Goal: Transaction & Acquisition: Purchase product/service

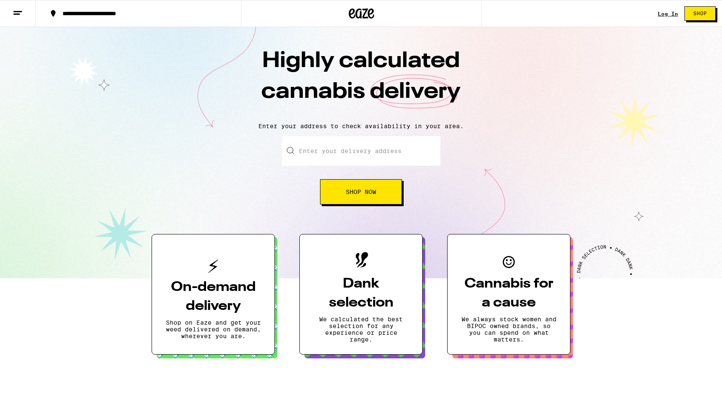
click at [670, 16] on link "Log In" at bounding box center [668, 13] width 20 height 5
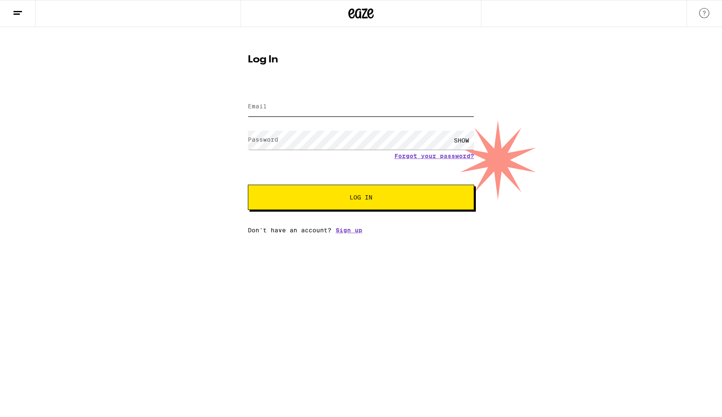
type input "[EMAIL_ADDRESS][DOMAIN_NAME]"
click at [301, 199] on span "Log In" at bounding box center [361, 198] width 158 height 6
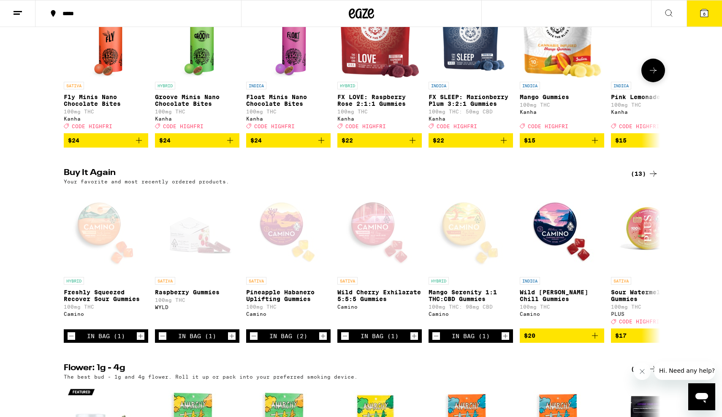
scroll to position [546, 0]
click at [595, 339] on icon "Add to bag" at bounding box center [595, 336] width 6 height 6
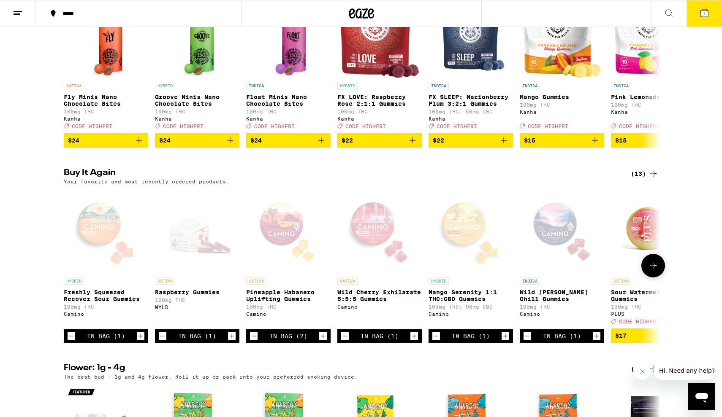
click at [655, 271] on icon at bounding box center [653, 266] width 10 height 10
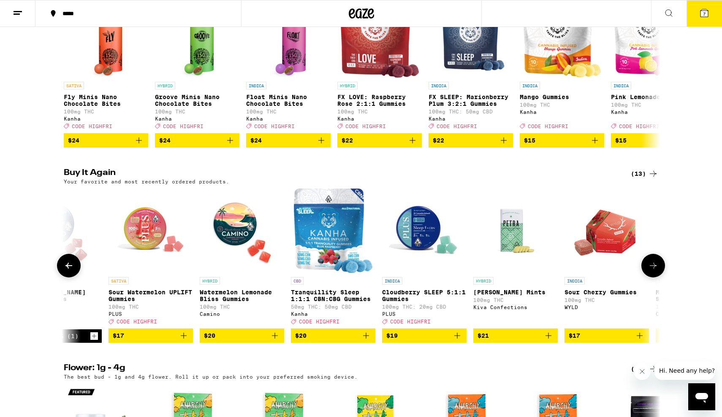
click at [276, 341] on icon "Add to bag" at bounding box center [275, 336] width 10 height 10
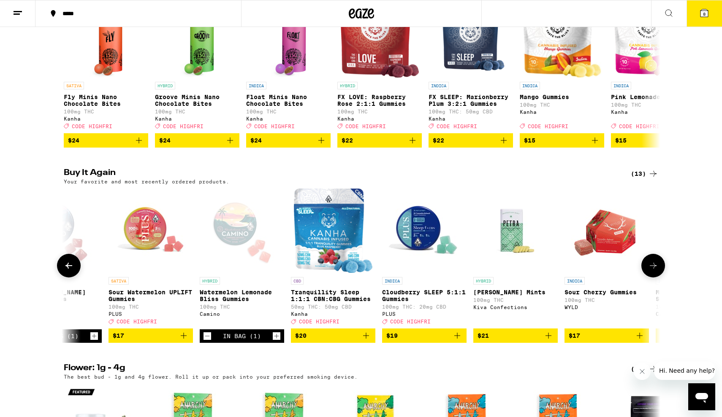
scroll to position [546, 0]
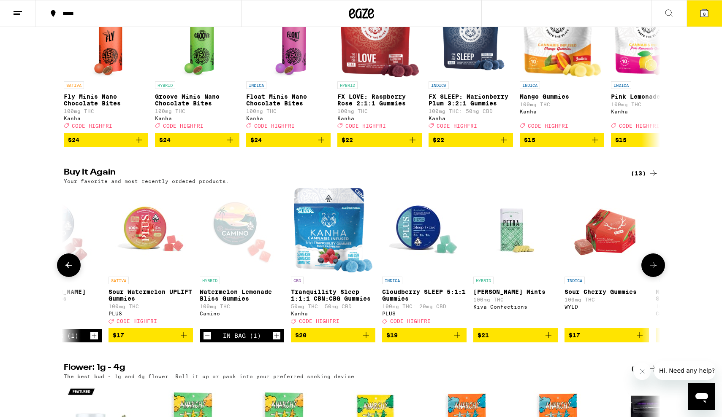
click at [647, 277] on button at bounding box center [653, 266] width 24 height 24
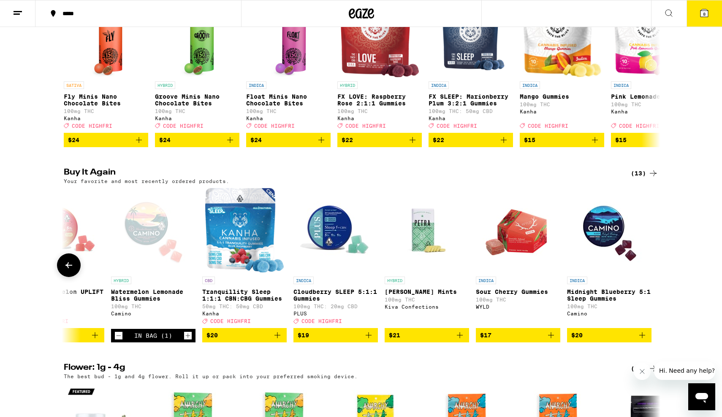
click at [425, 257] on img "Open page for Petra Moroccan Mints from Kiva Confections" at bounding box center [426, 230] width 84 height 84
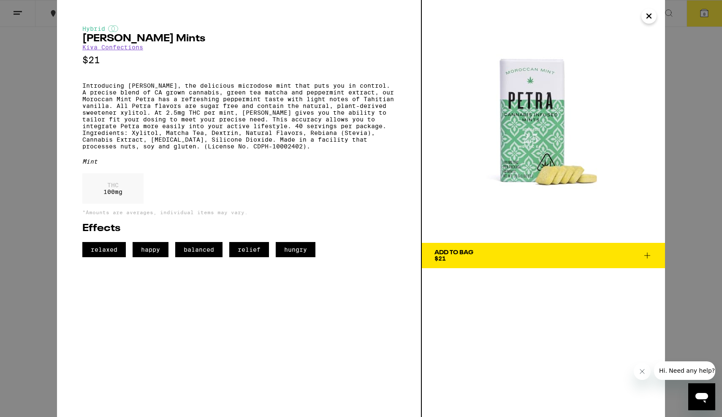
click at [643, 15] on button "Close" at bounding box center [648, 15] width 15 height 15
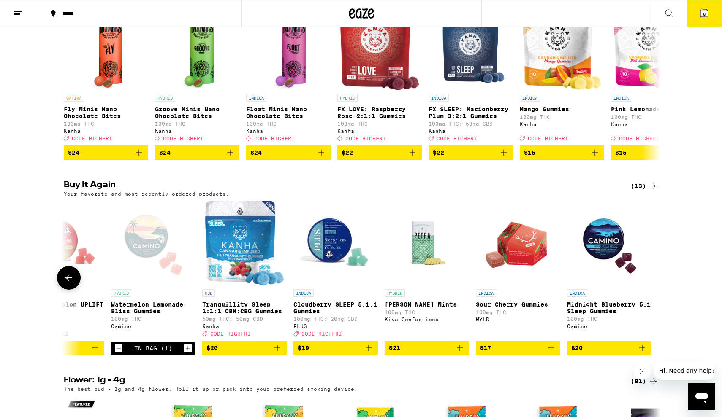
scroll to position [532, 0]
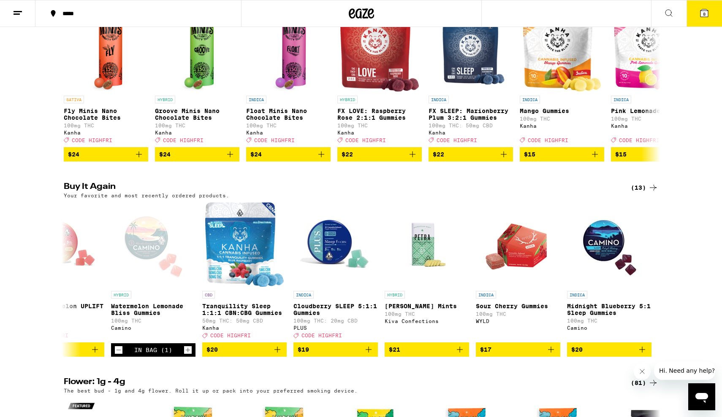
click at [676, 15] on button at bounding box center [668, 13] width 35 height 27
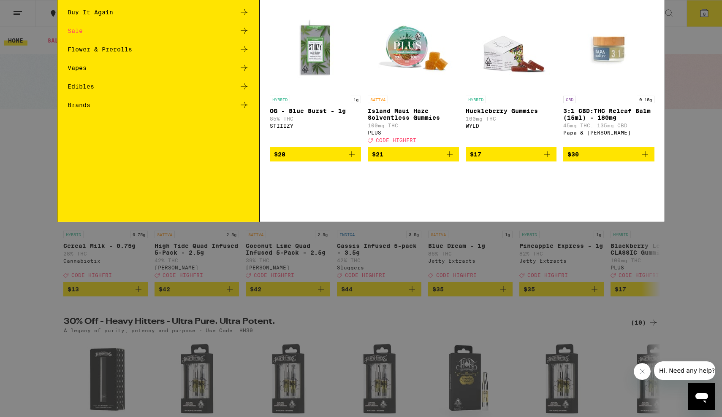
scroll to position [0, 0]
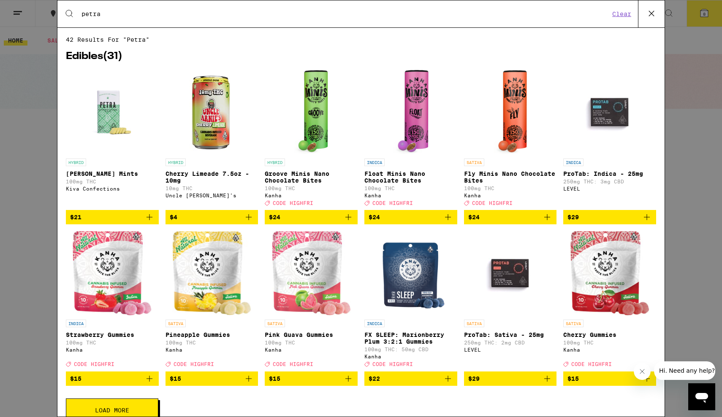
type input "petra"
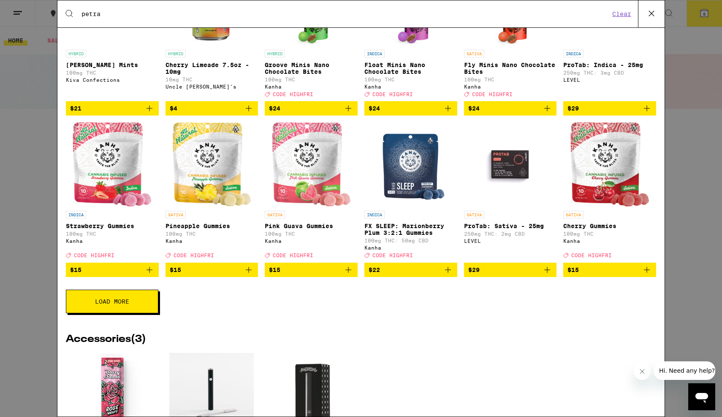
scroll to position [109, 0]
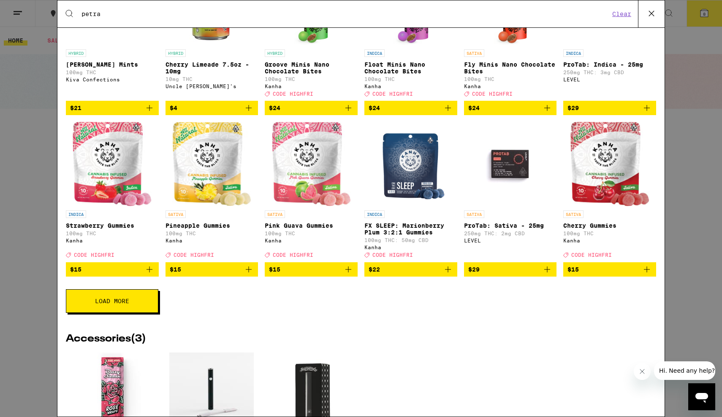
click at [133, 307] on button "Load More" at bounding box center [112, 302] width 92 height 24
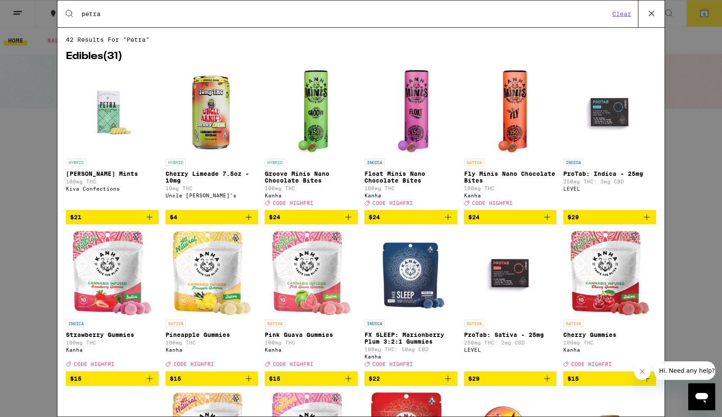
scroll to position [0, 0]
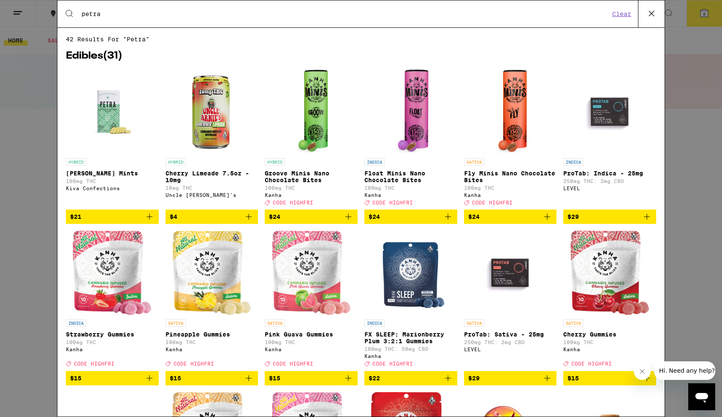
click at [653, 27] on button at bounding box center [651, 13] width 27 height 27
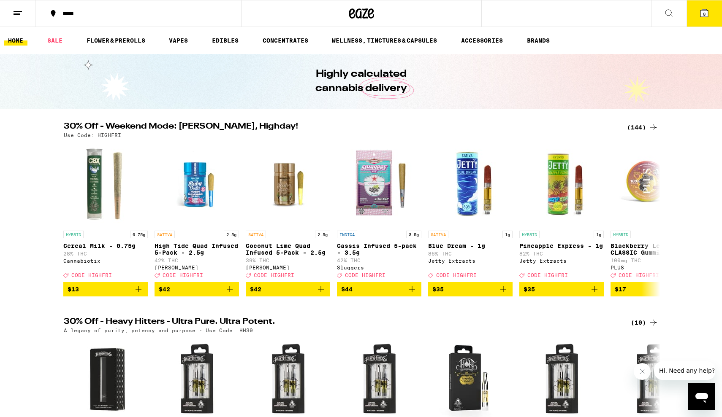
click at [669, 16] on icon at bounding box center [668, 13] width 10 height 10
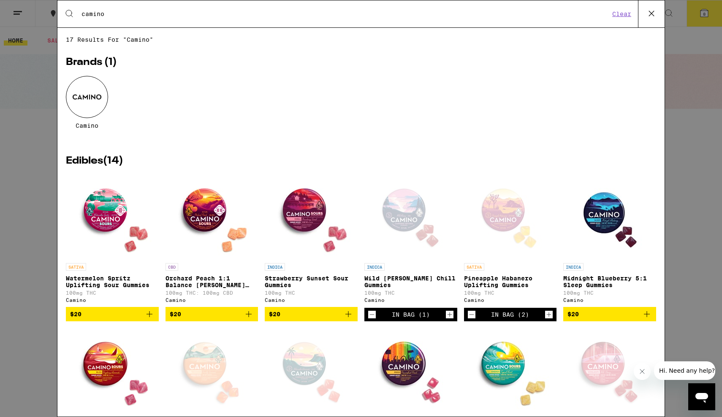
type input "camino"
click at [349, 318] on icon "Add to bag" at bounding box center [348, 314] width 10 height 10
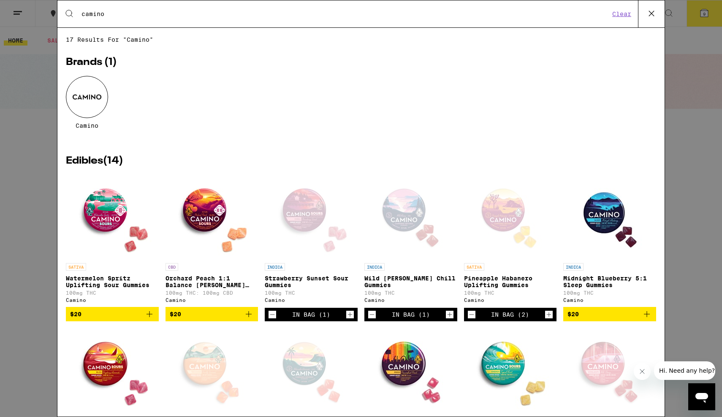
click at [472, 320] on icon "Decrement" at bounding box center [472, 315] width 8 height 10
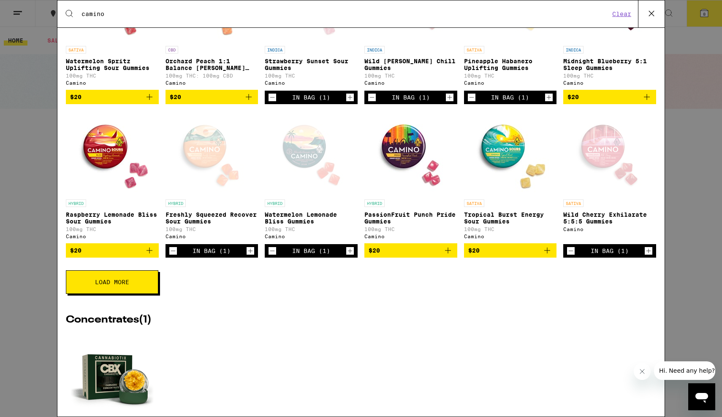
scroll to position [221, 0]
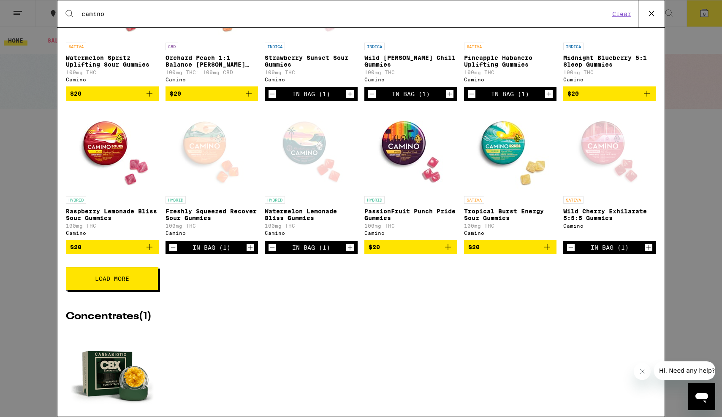
click at [95, 282] on span "Load More" at bounding box center [112, 279] width 34 height 6
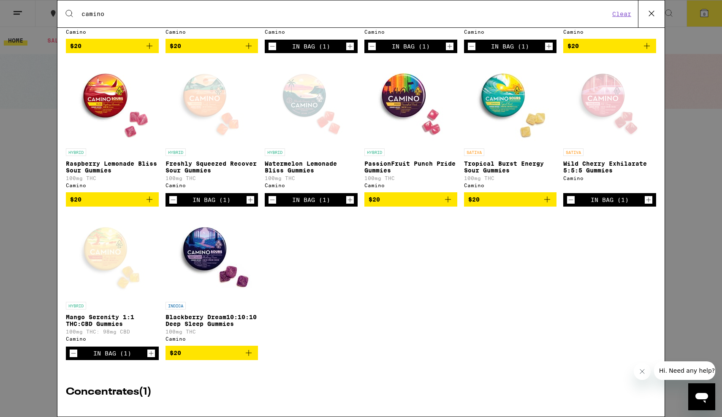
scroll to position [269, 0]
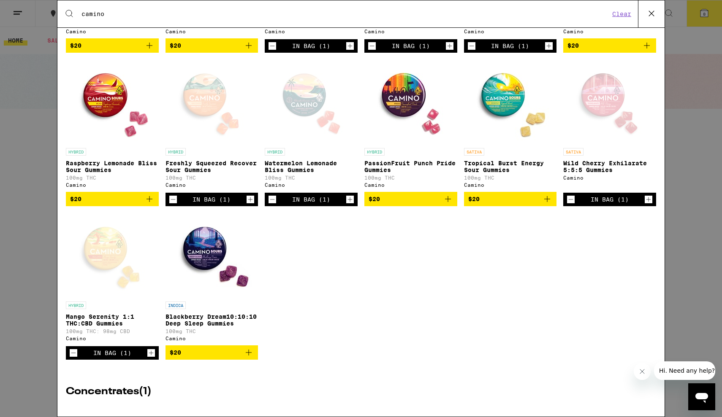
click at [203, 252] on img "Open page for Blackberry Dream10:10:10 Deep Sleep Gummies from Camino" at bounding box center [211, 255] width 84 height 84
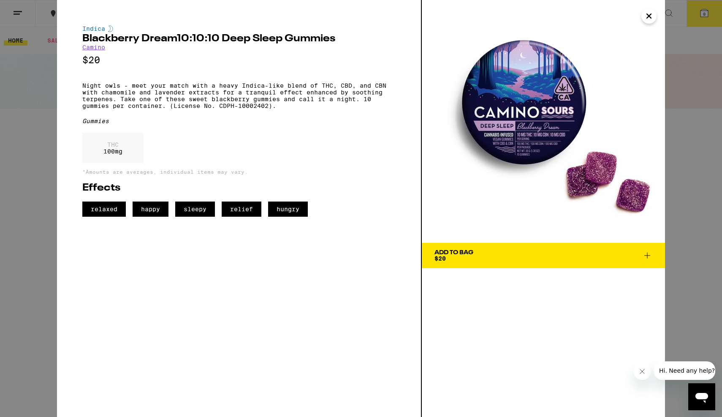
click at [654, 22] on img at bounding box center [543, 121] width 243 height 243
click at [651, 21] on icon "Close" at bounding box center [649, 16] width 10 height 13
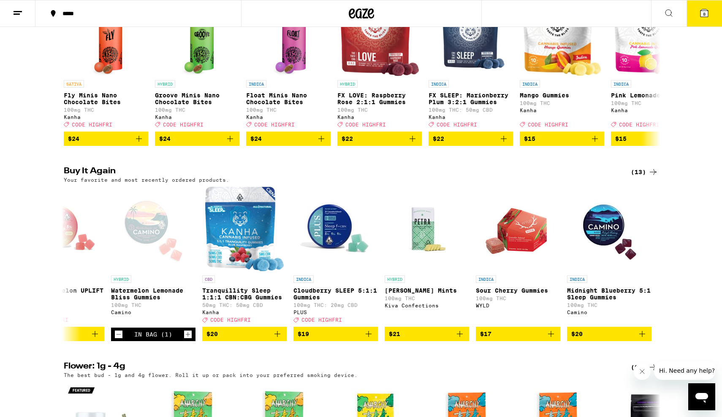
scroll to position [547, 0]
click at [465, 341] on button "$21" at bounding box center [426, 334] width 84 height 14
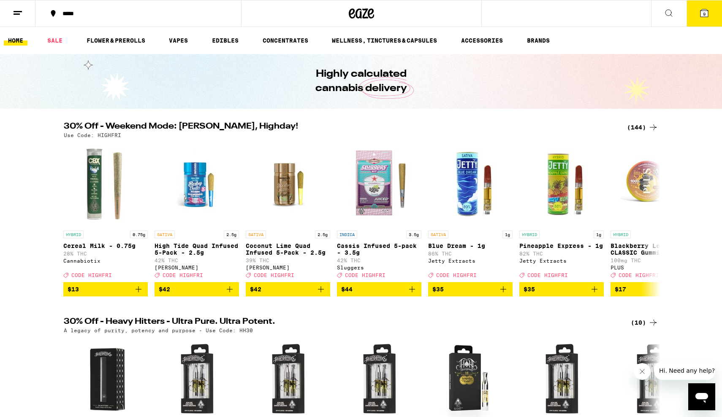
scroll to position [0, 0]
click at [699, 14] on icon at bounding box center [704, 13] width 10 height 10
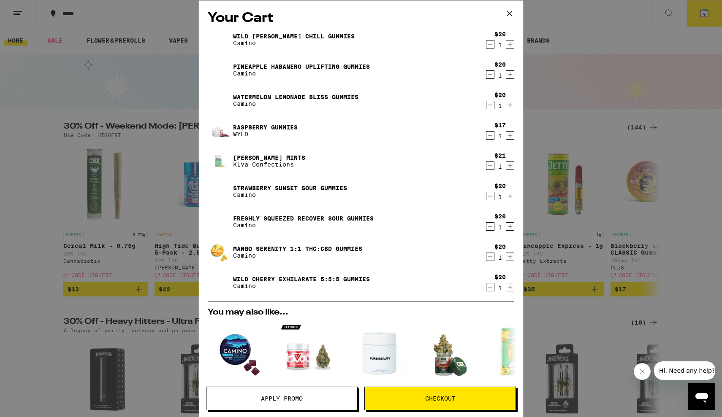
click at [338, 94] on link "Watermelon Lemonade Bliss Gummies" at bounding box center [295, 97] width 125 height 7
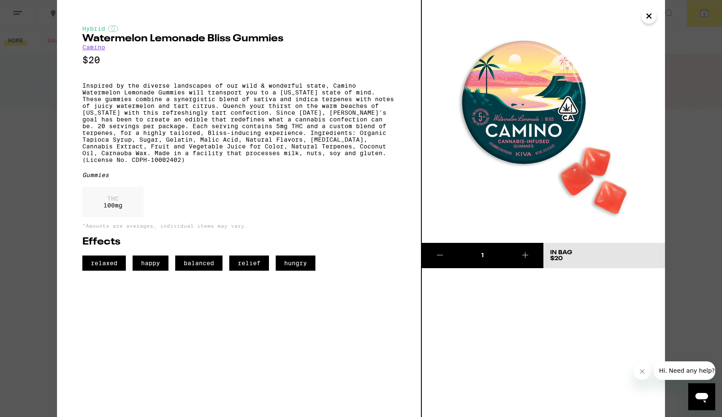
click at [31, 125] on div "Hybrid Watermelon Lemonade Bliss Gummies Camino $20 Inspired by the diverse lan…" at bounding box center [361, 208] width 722 height 417
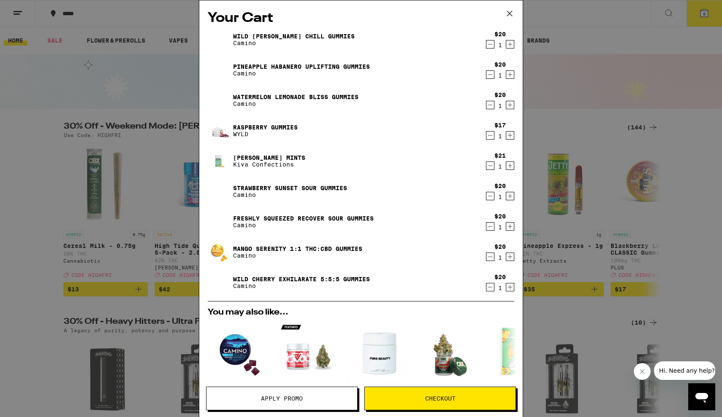
click at [284, 61] on div "Pineapple Habanero Uplifting Gummies Camino" at bounding box center [345, 70] width 274 height 24
click at [282, 67] on link "Pineapple Habanero Uplifting Gummies" at bounding box center [301, 66] width 137 height 7
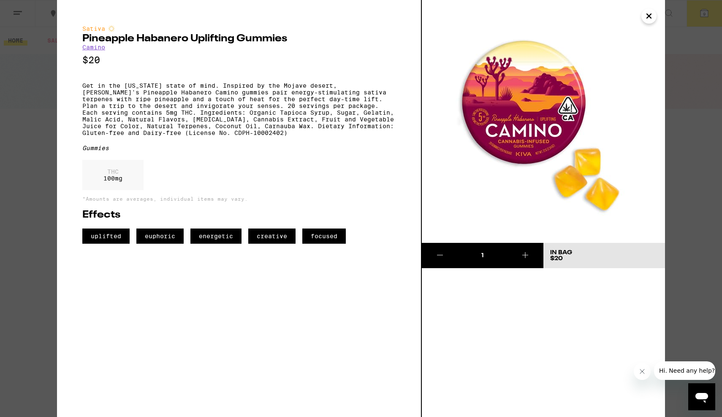
click at [12, 185] on div "Sativa Pineapple Habanero Uplifting Gummies Camino $20 Get in the [US_STATE] st…" at bounding box center [361, 208] width 722 height 417
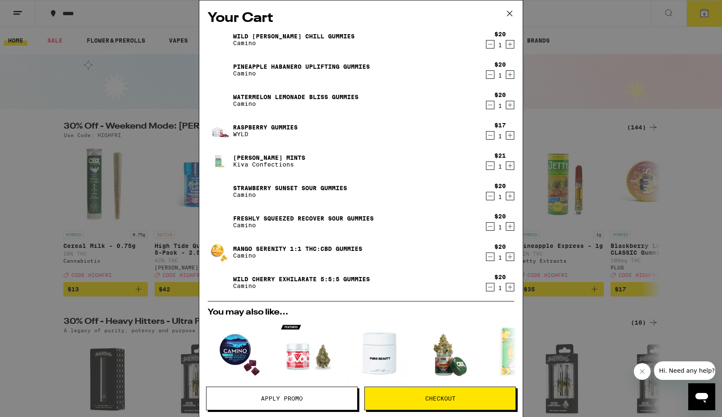
click at [285, 38] on link "Wild [PERSON_NAME] Chill Gummies" at bounding box center [294, 36] width 122 height 7
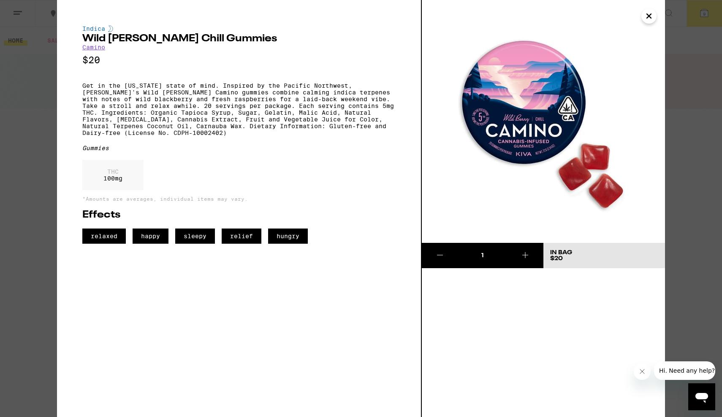
click at [17, 171] on div "Indica Wild [PERSON_NAME] Chill Gummies Camino $20 Get in the [US_STATE] state …" at bounding box center [361, 208] width 722 height 417
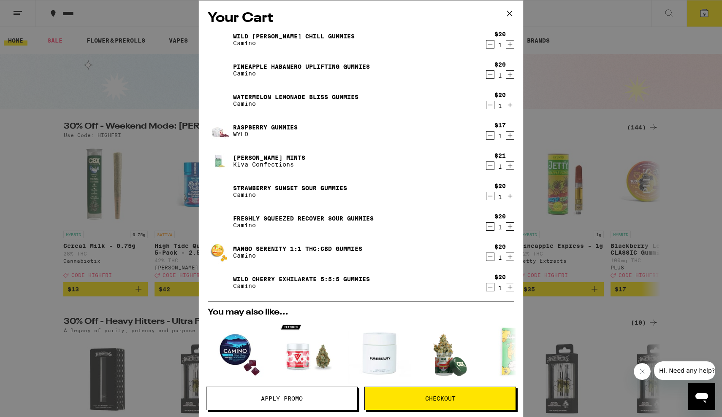
click at [285, 127] on link "Raspberry Gummies" at bounding box center [265, 127] width 65 height 7
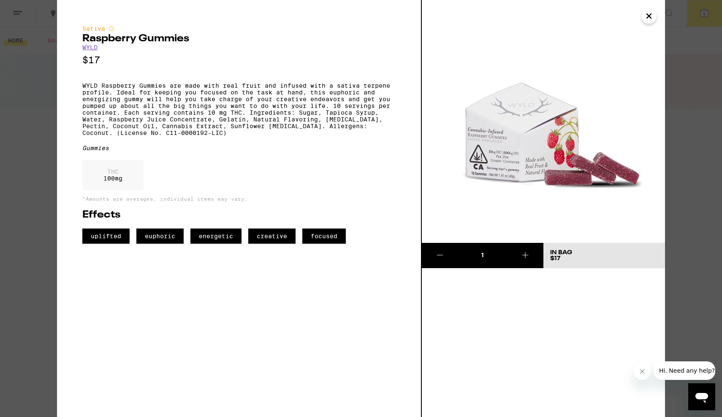
click at [57, 181] on div "Sativa Raspberry Gummies WYLD $17 WYLD Raspberry Gummies are made with real fru…" at bounding box center [361, 208] width 722 height 417
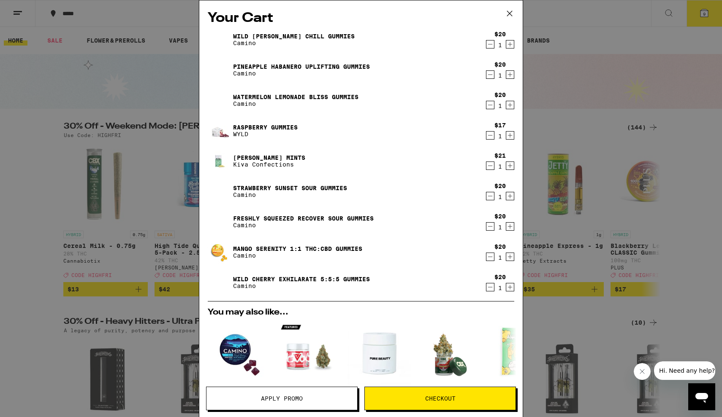
click at [491, 135] on icon "Decrement" at bounding box center [490, 135] width 8 height 10
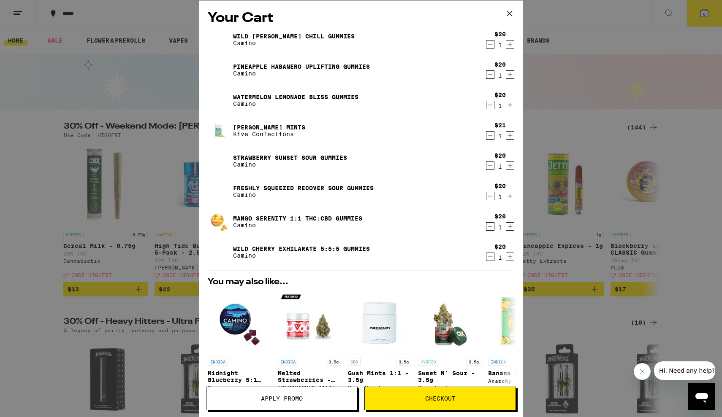
click at [317, 157] on link "Strawberry Sunset Sour Gummies" at bounding box center [290, 157] width 114 height 7
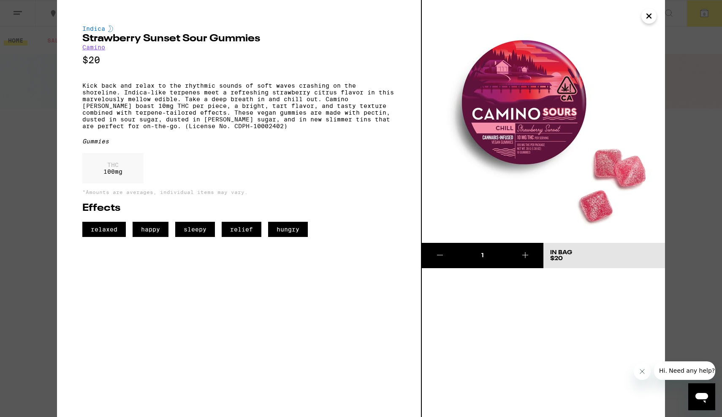
click at [652, 16] on icon "Close" at bounding box center [649, 16] width 10 height 13
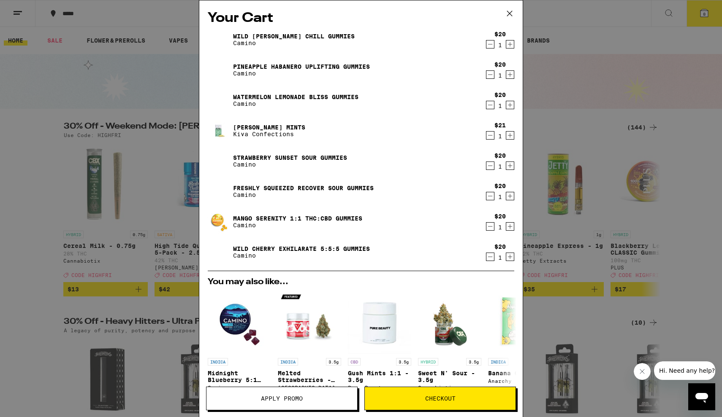
click at [489, 166] on icon "Decrement" at bounding box center [490, 166] width 5 height 0
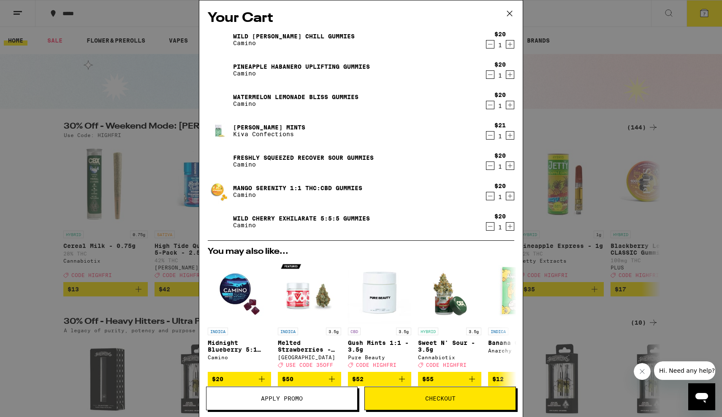
click at [332, 157] on link "Freshly Squeezed Recover Sour Gummies" at bounding box center [303, 157] width 141 height 7
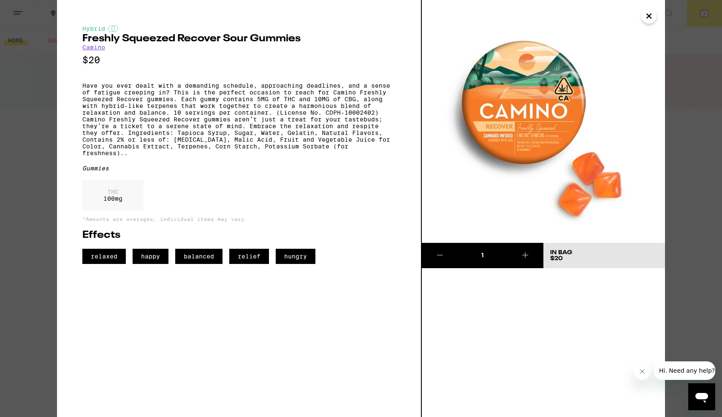
click at [30, 153] on div "Hybrid Freshly Squeezed Recover Sour Gummies Camino $20 Have you ever dealt wit…" at bounding box center [361, 208] width 722 height 417
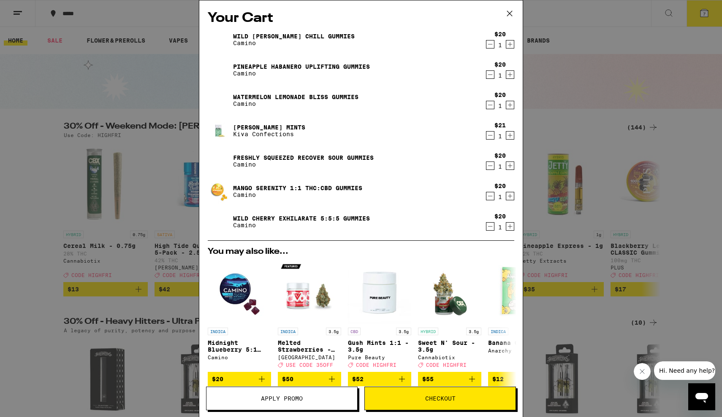
click at [306, 157] on link "Freshly Squeezed Recover Sour Gummies" at bounding box center [303, 157] width 141 height 7
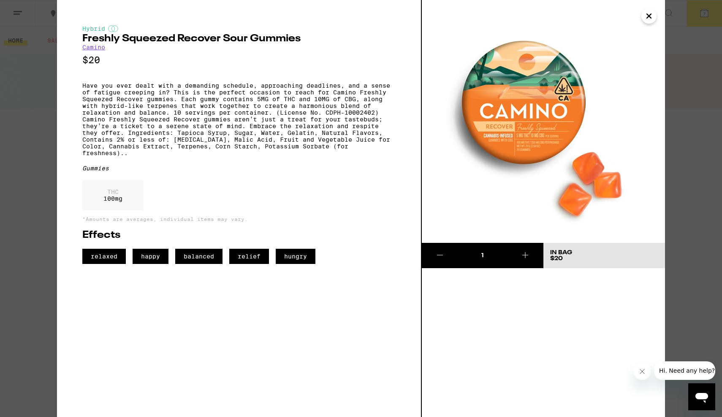
click at [39, 200] on div "Hybrid Freshly Squeezed Recover Sour Gummies Camino $20 Have you ever dealt wit…" at bounding box center [361, 208] width 722 height 417
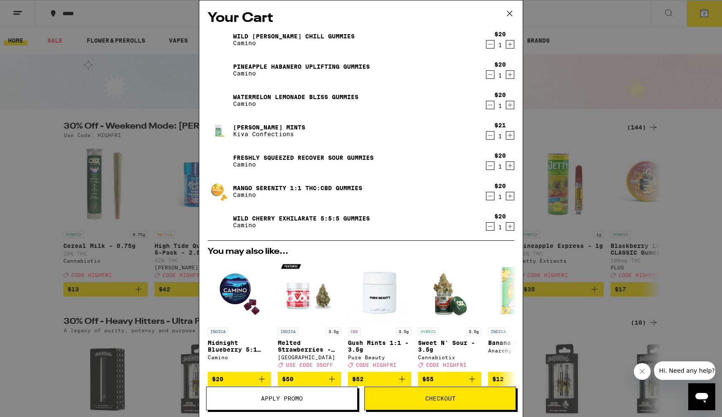
click at [289, 187] on link "Mango Serenity 1:1 THC:CBD Gummies" at bounding box center [297, 188] width 129 height 7
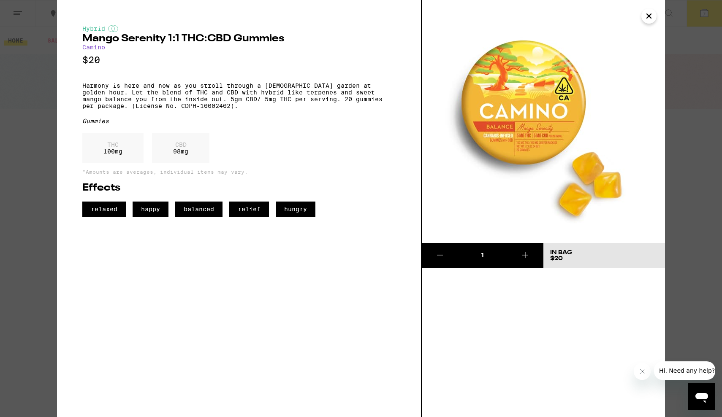
click at [31, 92] on div "Hybrid Mango Serenity 1:1 THC:CBD Gummies Camino $20 Harmony is here and now as…" at bounding box center [361, 208] width 722 height 417
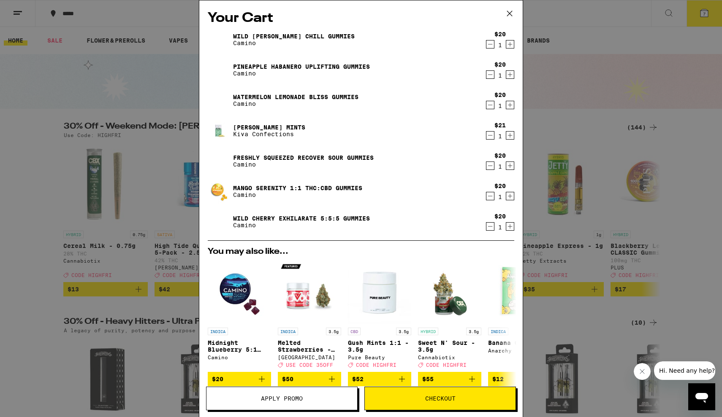
click at [325, 220] on link "Wild Cherry Exhilarate 5:5:5 Gummies" at bounding box center [301, 218] width 137 height 7
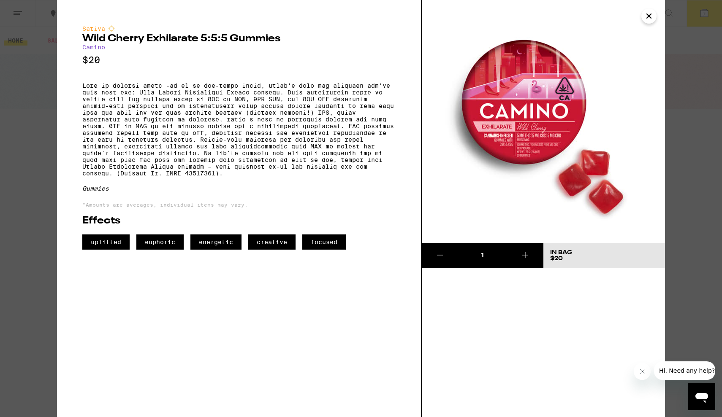
click at [36, 110] on div "Sativa Wild Cherry Exhilarate 5:5:5 Gummies Camino $20 Gummies *Amounts are ave…" at bounding box center [361, 208] width 722 height 417
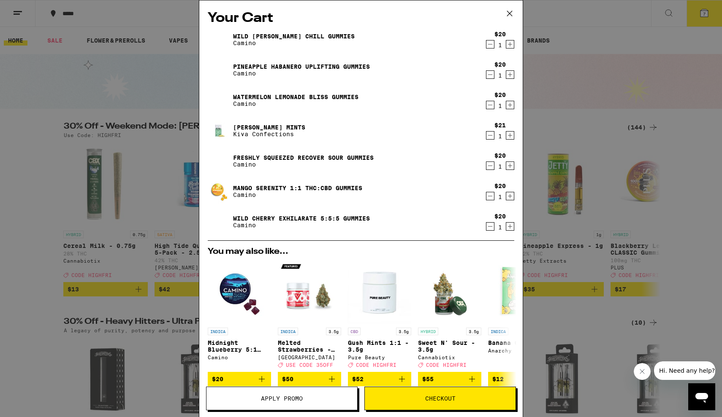
click at [505, 7] on button at bounding box center [509, 13] width 26 height 27
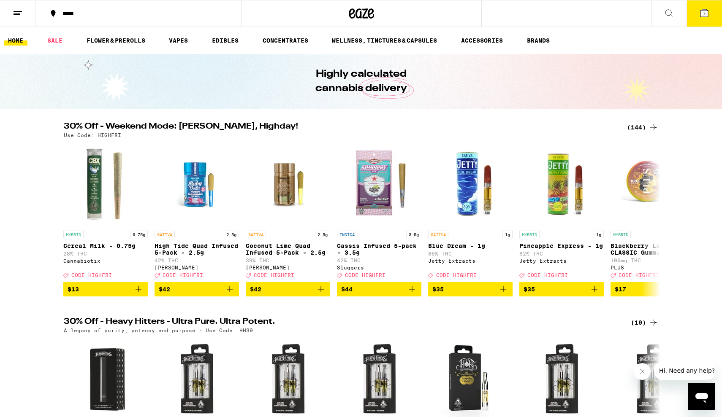
click at [668, 9] on icon at bounding box center [668, 13] width 10 height 10
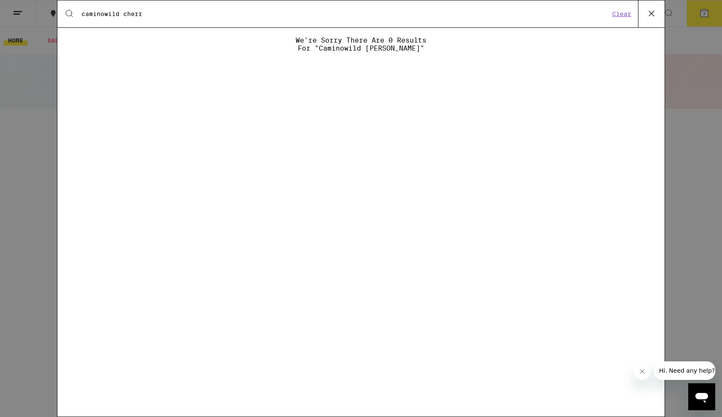
type input "caminowild cherry"
drag, startPoint x: 103, startPoint y: 14, endPoint x: 50, endPoint y: 12, distance: 52.4
click at [50, 12] on div "Search for Products caminowild cherry Clear We're sorry there are 0 results for…" at bounding box center [361, 208] width 722 height 417
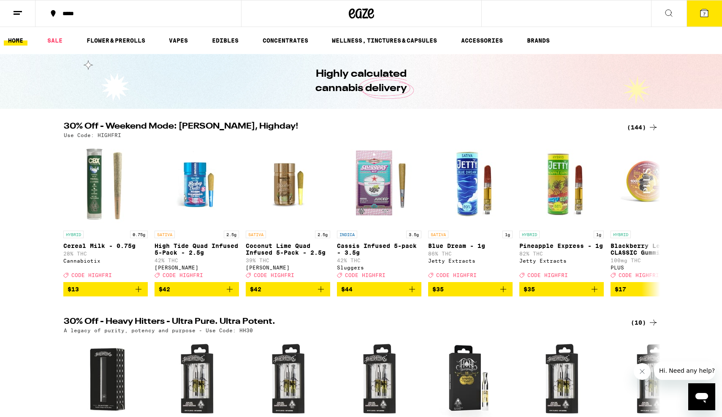
click at [670, 14] on icon at bounding box center [668, 13] width 10 height 10
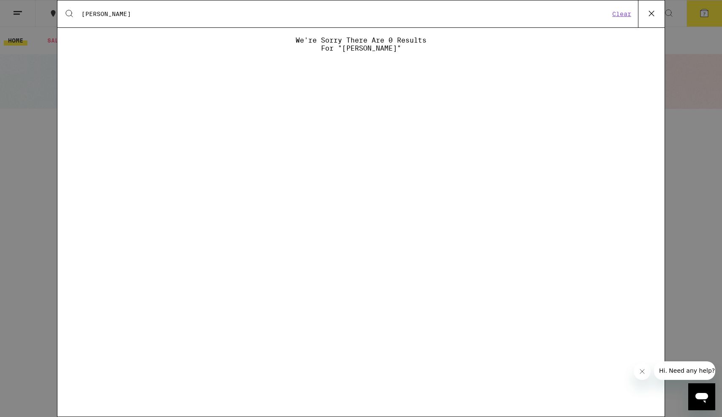
type input "[PERSON_NAME]"
click at [650, 11] on icon at bounding box center [651, 13] width 13 height 13
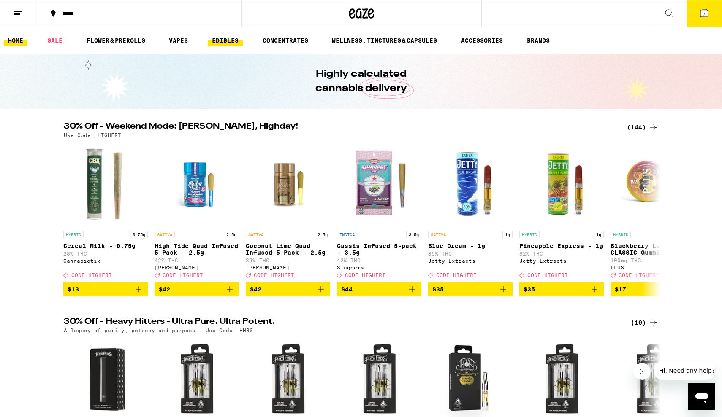
click at [242, 43] on link "EDIBLES" at bounding box center [225, 40] width 35 height 10
click at [230, 38] on link "EDIBLES" at bounding box center [225, 40] width 35 height 10
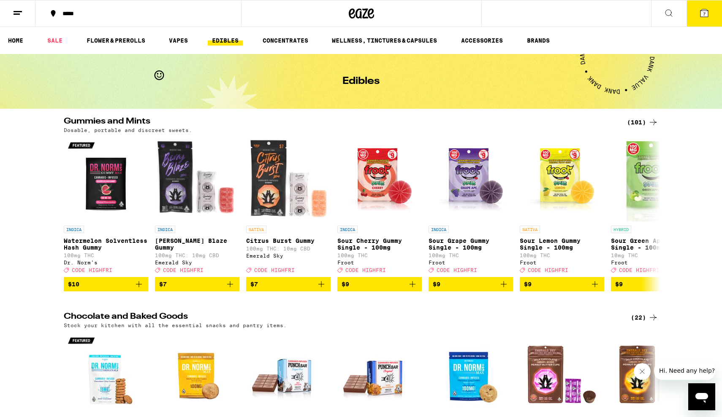
click at [705, 15] on span "7" at bounding box center [704, 13] width 3 height 5
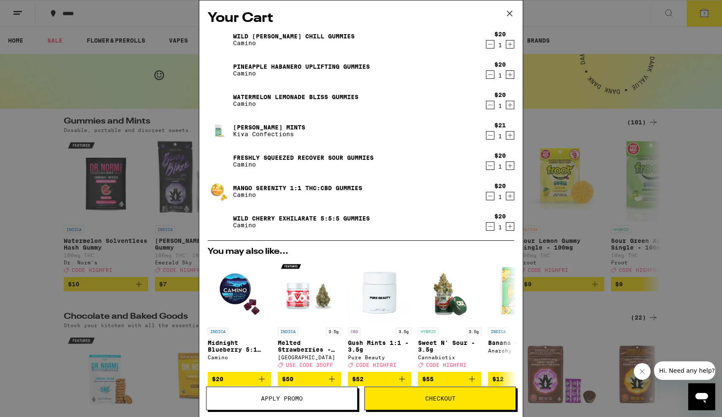
click at [400, 399] on span "Checkout" at bounding box center [440, 399] width 151 height 6
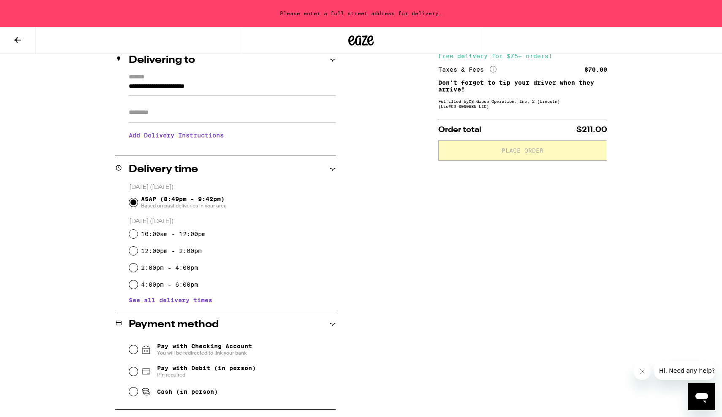
scroll to position [108, 0]
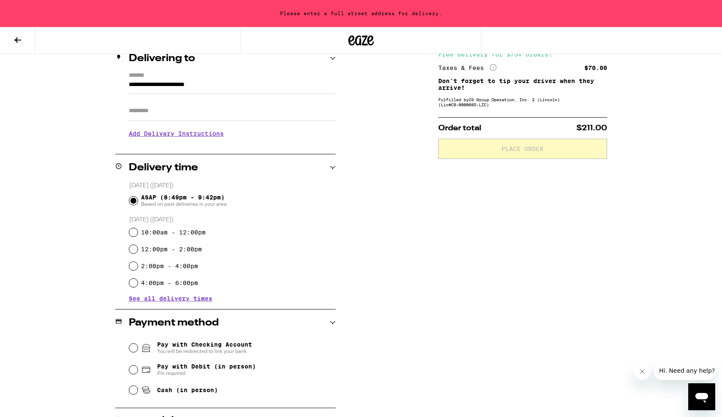
click at [133, 236] on input "10:00am - 12:00pm" at bounding box center [133, 232] width 8 height 8
radio input "true"
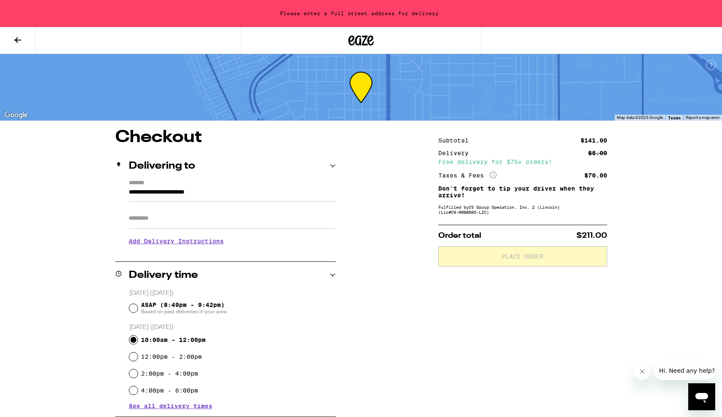
scroll to position [0, 0]
click at [138, 308] on div "ASAP (8:49pm - 9:42pm) Based on past deliveries in your area" at bounding box center [232, 309] width 206 height 22
click at [132, 309] on input "ASAP (8:49pm - 9:42pm) Based on past deliveries in your area" at bounding box center [133, 308] width 8 height 8
radio input "true"
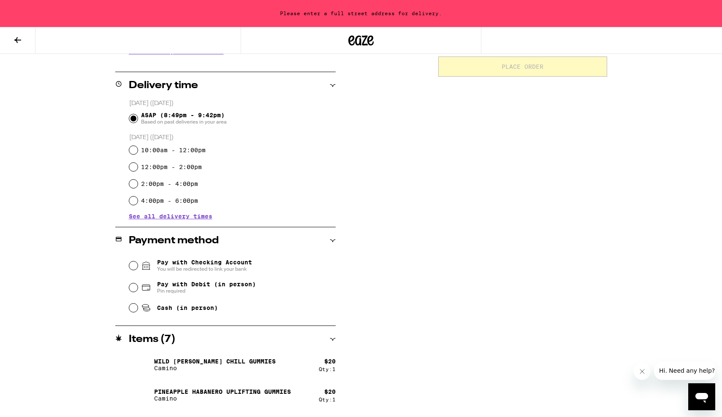
scroll to position [219, 0]
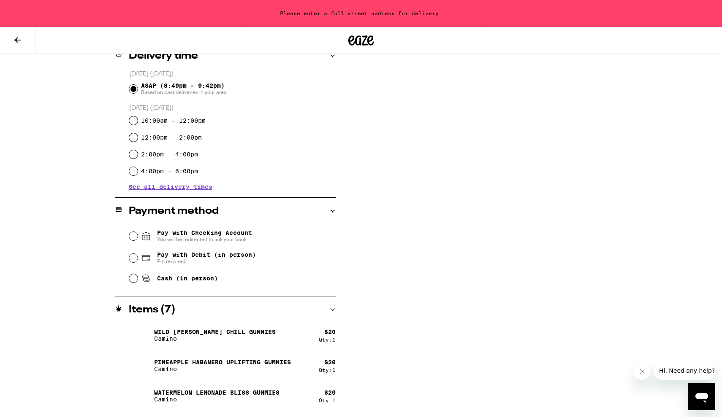
click at [133, 281] on input "Cash (in person)" at bounding box center [133, 278] width 8 height 8
radio input "true"
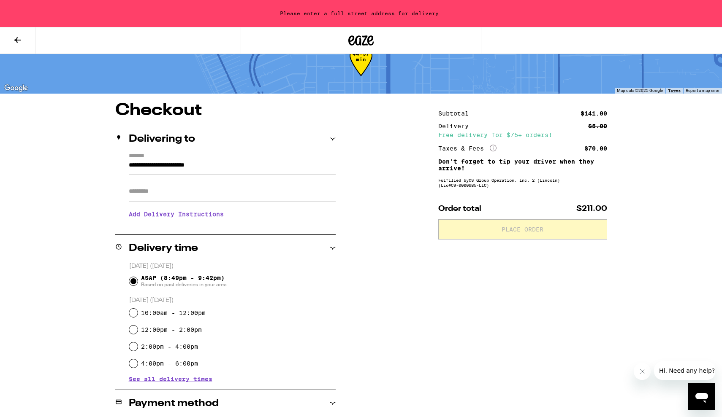
scroll to position [29, 0]
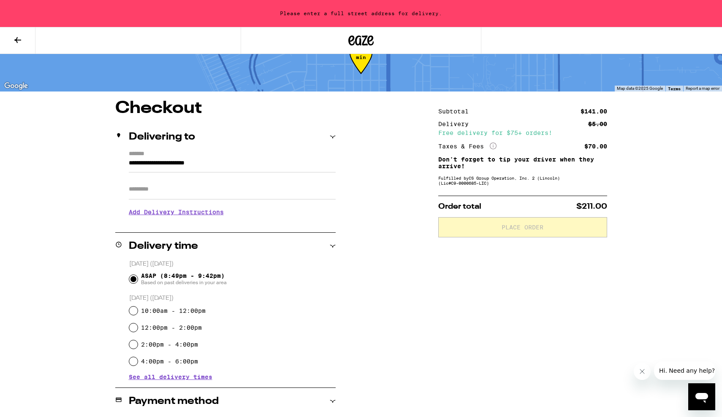
click at [255, 160] on input "**********" at bounding box center [232, 165] width 207 height 14
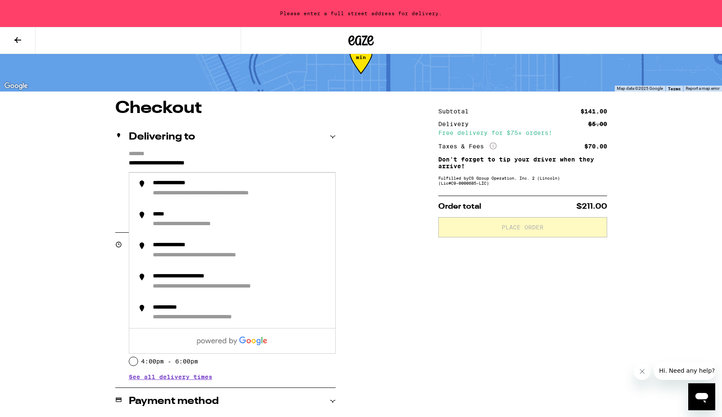
click at [152, 160] on input "**********" at bounding box center [232, 165] width 207 height 14
click at [157, 166] on input "**********" at bounding box center [232, 165] width 207 height 14
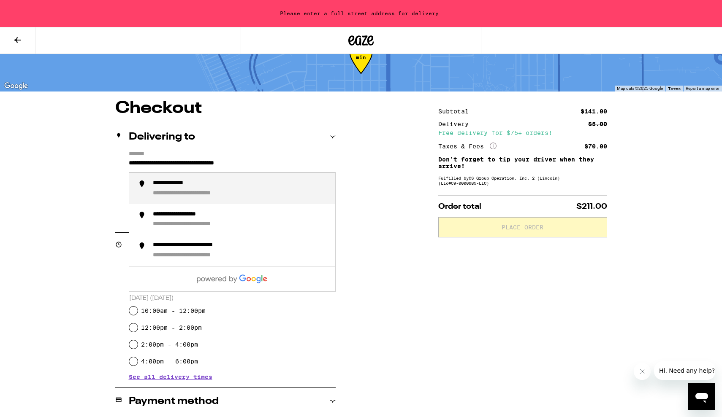
click at [170, 183] on div "**********" at bounding box center [180, 184] width 54 height 8
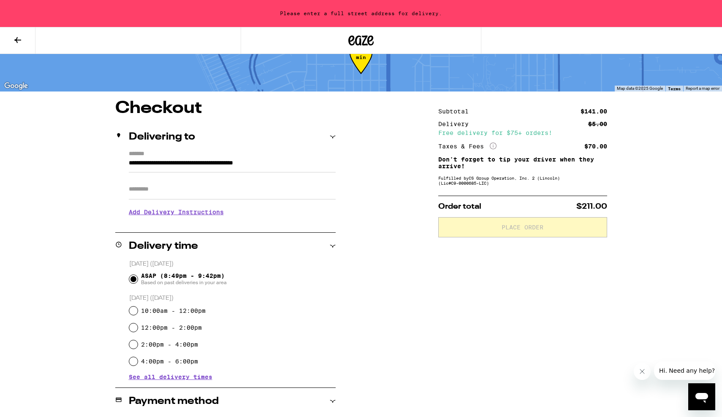
type input "**********"
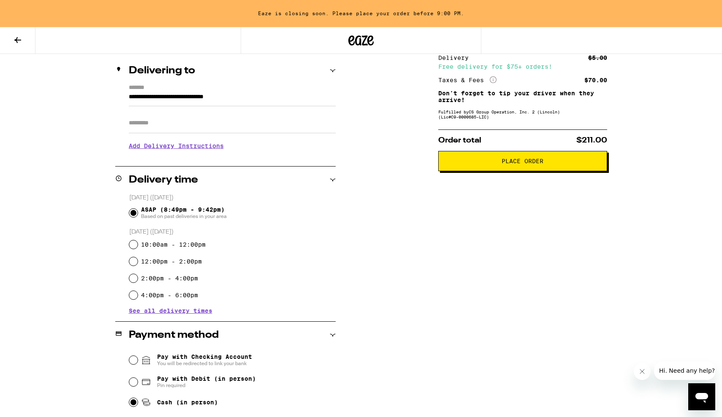
scroll to position [100, 0]
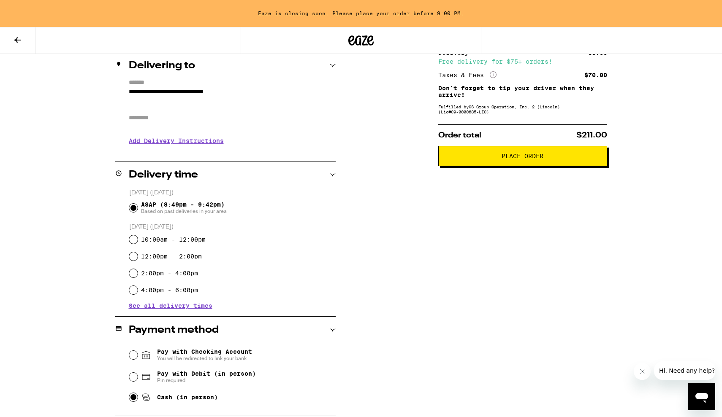
click at [194, 309] on span "See all delivery times" at bounding box center [171, 306] width 84 height 6
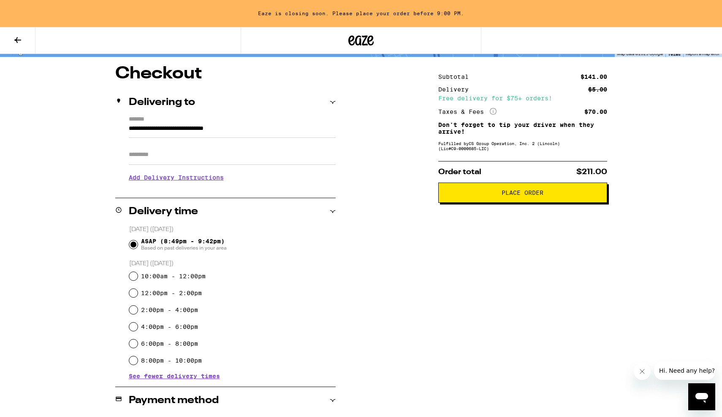
scroll to position [57, 0]
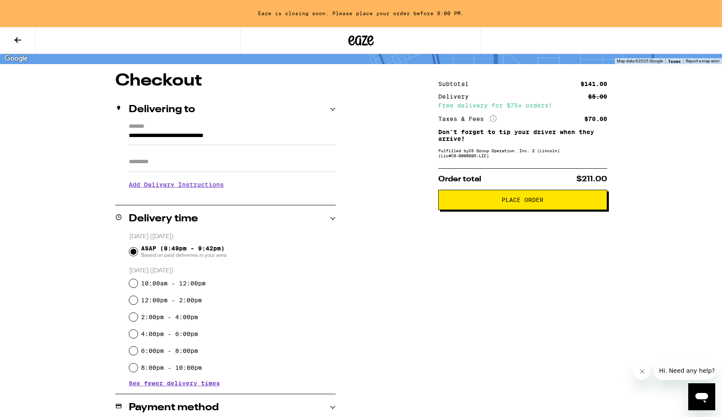
click at [522, 208] on button "Place Order" at bounding box center [522, 200] width 169 height 20
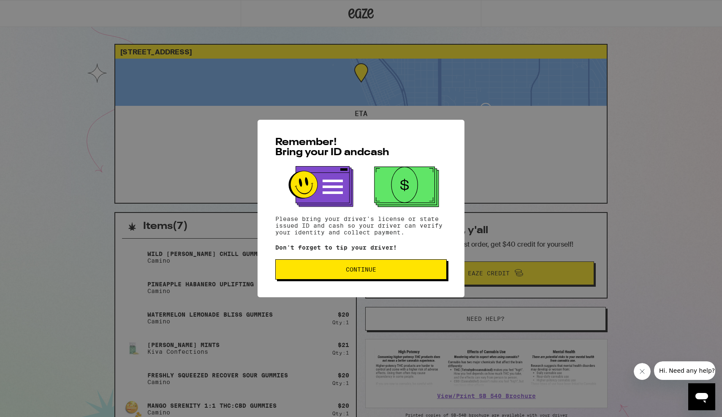
click at [409, 268] on button "Continue" at bounding box center [360, 270] width 171 height 20
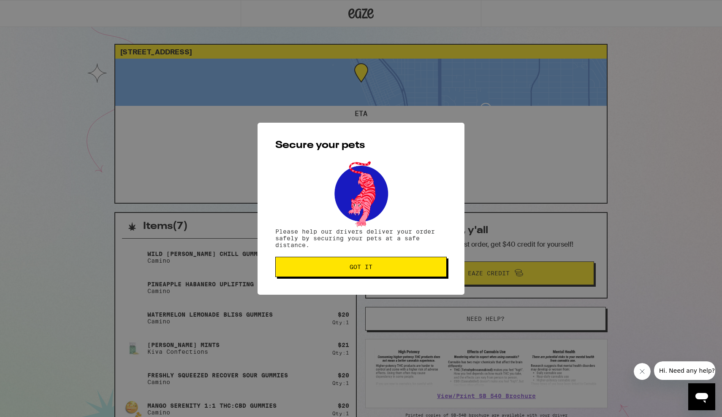
click at [409, 268] on span "Got it" at bounding box center [360, 267] width 157 height 6
